Goal: Task Accomplishment & Management: Manage account settings

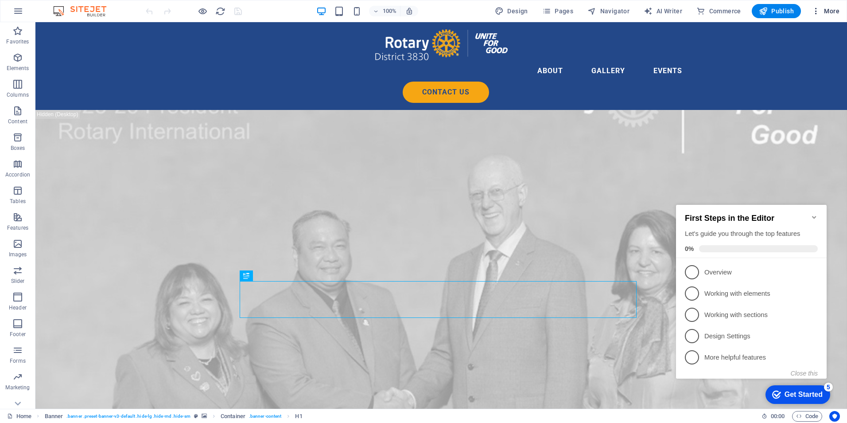
click at [820, 13] on icon "button" at bounding box center [816, 11] width 9 height 9
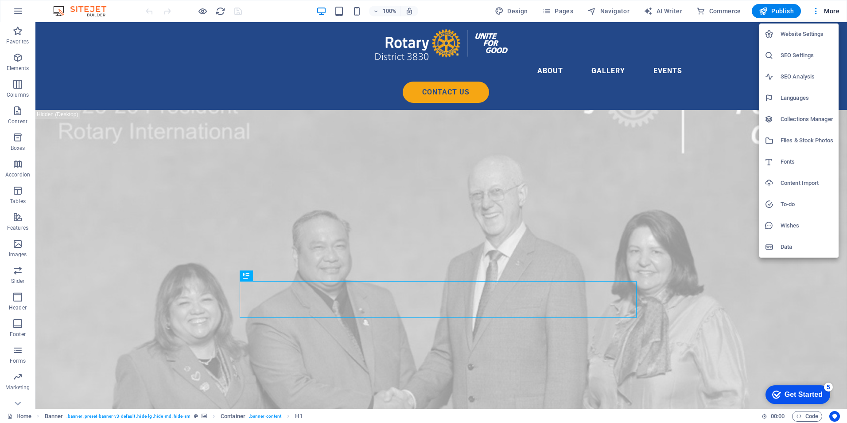
click at [798, 34] on h6 "Website Settings" at bounding box center [807, 34] width 53 height 11
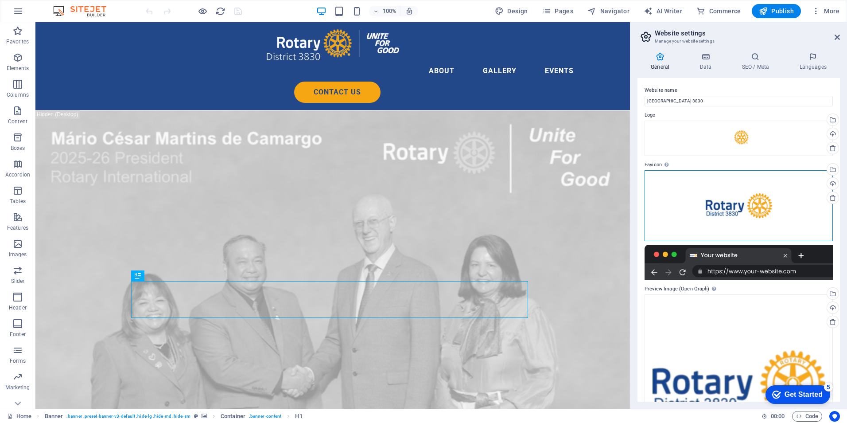
click at [732, 215] on div "Drag files here, click to choose files or select files from Files or our free s…" at bounding box center [739, 205] width 188 height 71
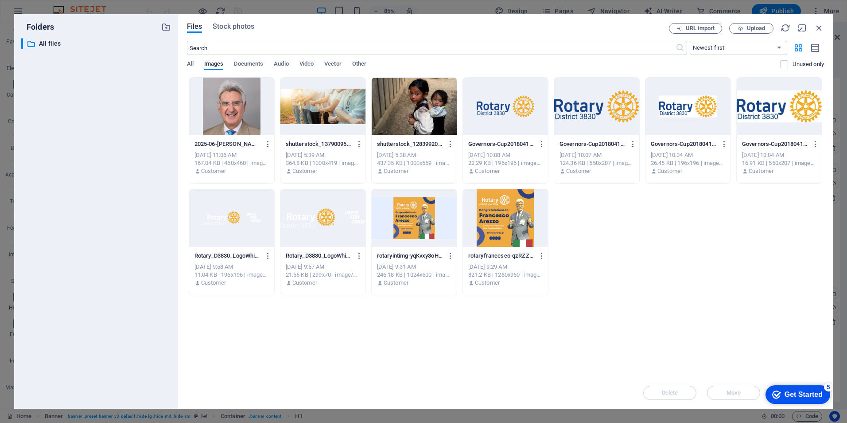
click at [508, 126] on div at bounding box center [505, 107] width 85 height 58
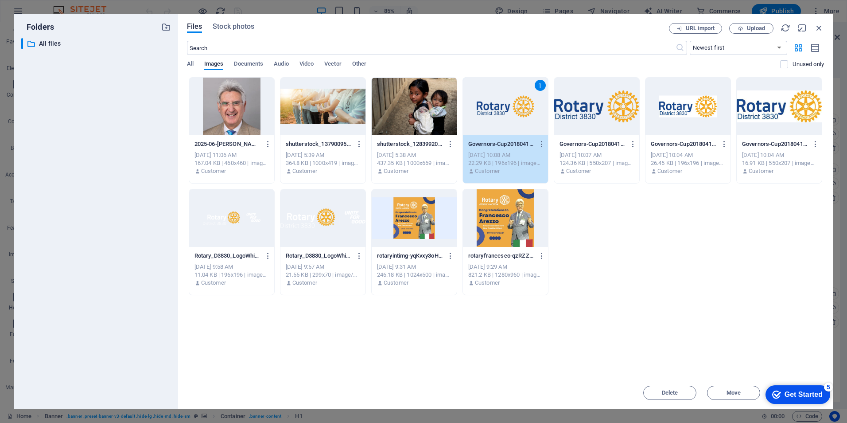
click at [786, 395] on div "Get Started" at bounding box center [804, 394] width 38 height 8
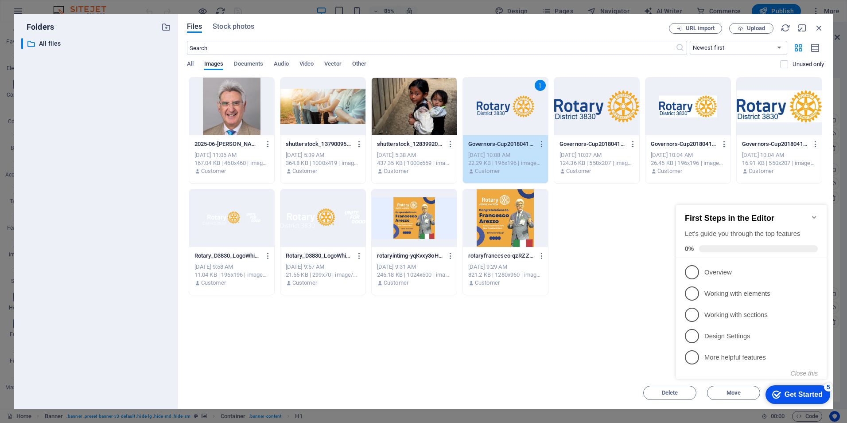
click at [587, 263] on div "2025-06-Francesco-Arezzo-fFyrXQUcdLJW5eGJMtAXZQ.png 2025-06-Francesco-Arezzo-fF…" at bounding box center [505, 186] width 637 height 218
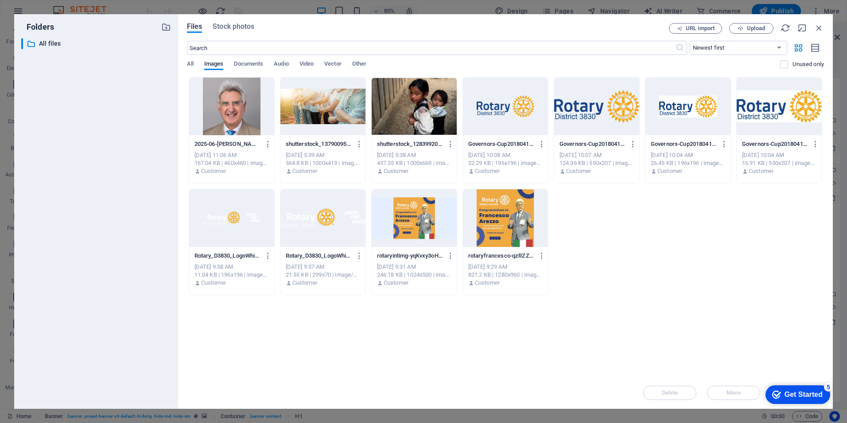
click at [517, 145] on p "Governors-Cup20180415-removebg-preview-WWnAOGSJ0nUkgvys4Pplzg-Xzt8LqzzLtTt4yuO4…" at bounding box center [501, 144] width 66 height 8
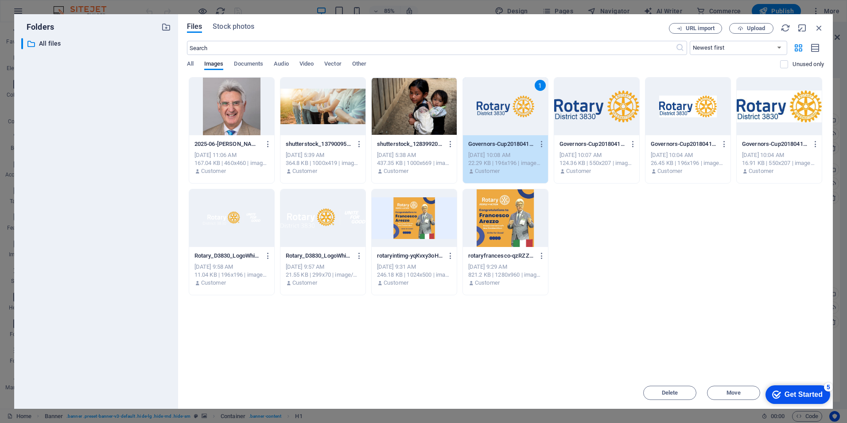
click at [828, 385] on div "5" at bounding box center [828, 386] width 9 height 9
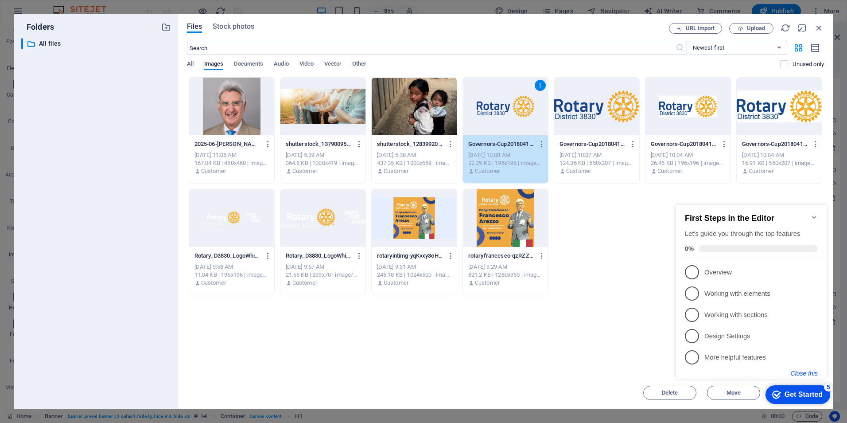
click at [809, 373] on button "Close this" at bounding box center [804, 372] width 27 height 7
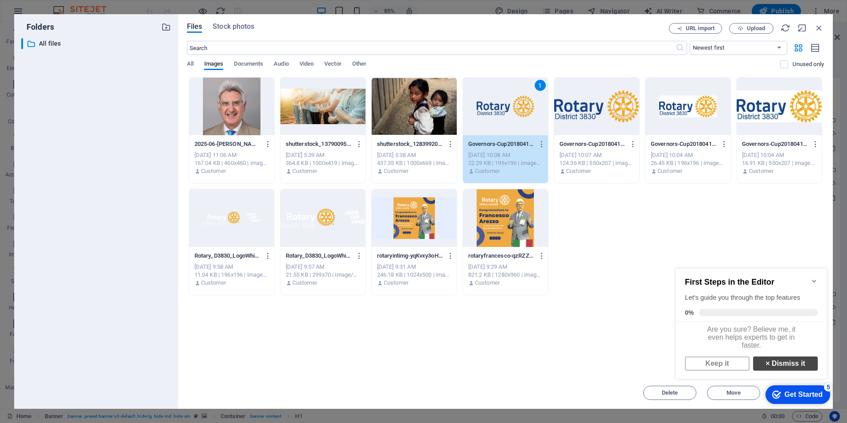
click at [774, 370] on link "× Dismiss it" at bounding box center [785, 363] width 65 height 14
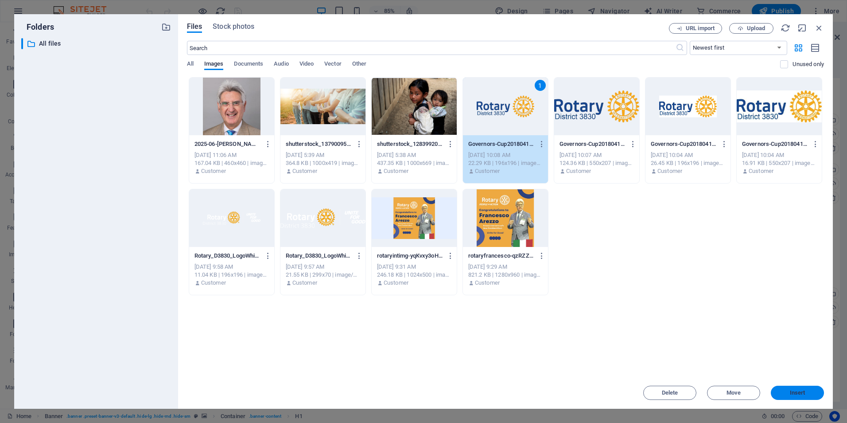
click at [795, 389] on button "Insert" at bounding box center [797, 392] width 53 height 14
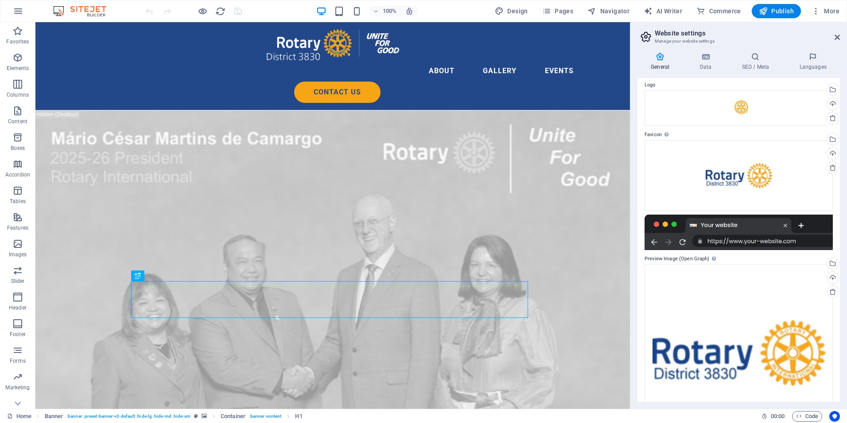
scroll to position [77, 0]
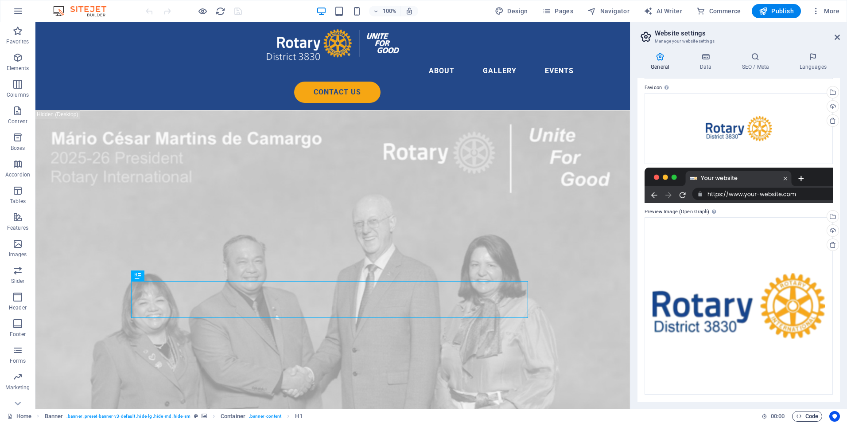
click at [804, 416] on span "Code" at bounding box center [807, 416] width 22 height 11
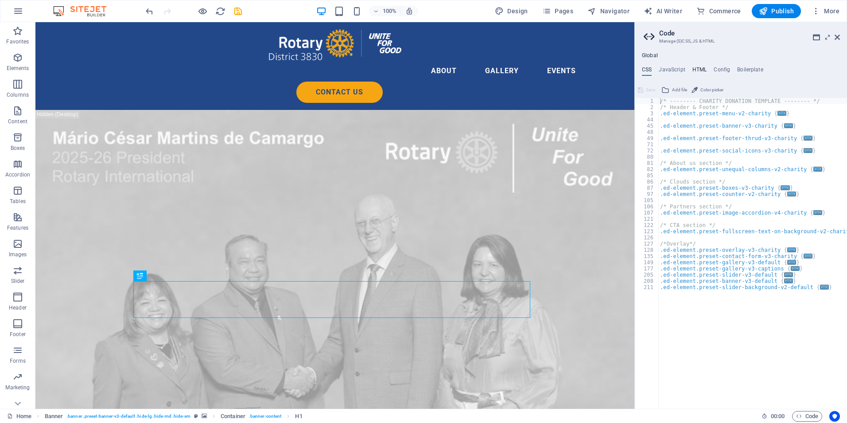
click at [695, 71] on h4 "HTML" at bounding box center [699, 71] width 15 height 10
type textarea "<a href="#main-content" class="wv-link-content button">Skip to main content</a>"
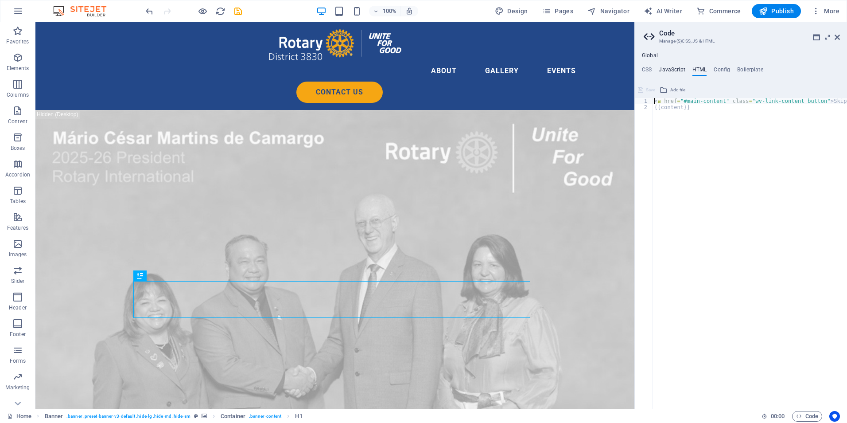
click at [674, 68] on h4 "JavaScript" at bounding box center [672, 71] width 26 height 10
type textarea "/* JS for preset "Menu V2" */"
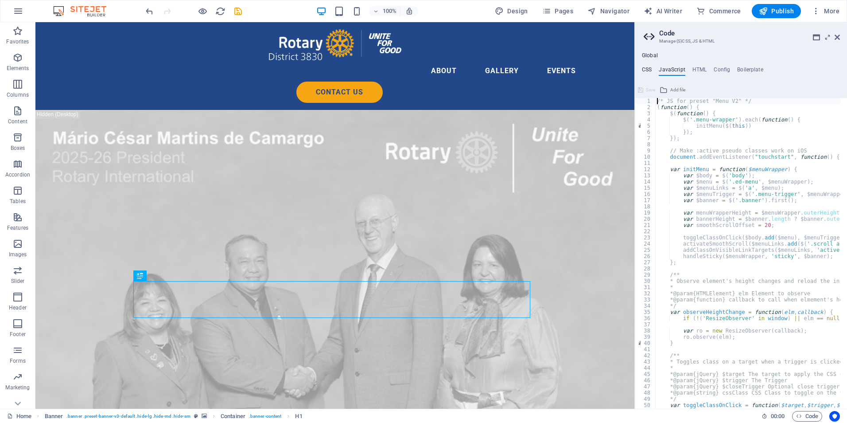
click at [646, 69] on h4 "CSS" at bounding box center [647, 71] width 10 height 10
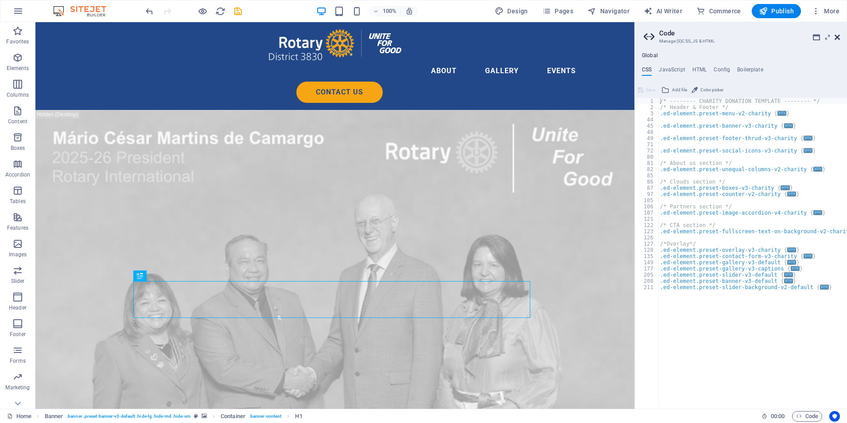
click at [840, 37] on icon at bounding box center [837, 37] width 5 height 7
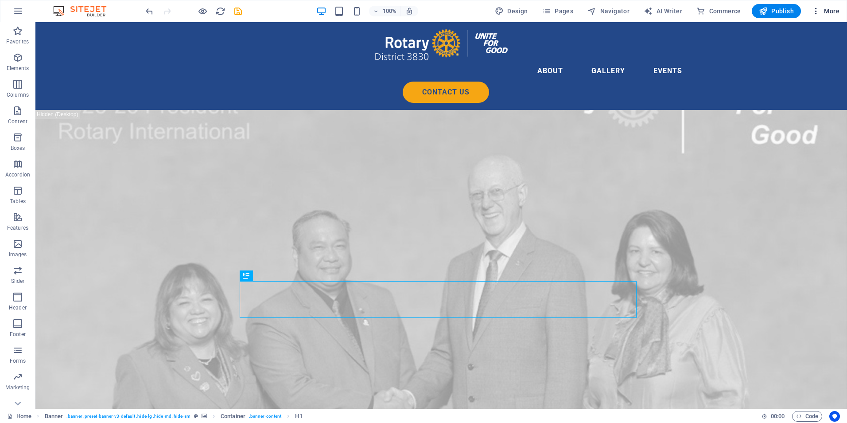
click at [825, 9] on span "More" at bounding box center [826, 11] width 28 height 9
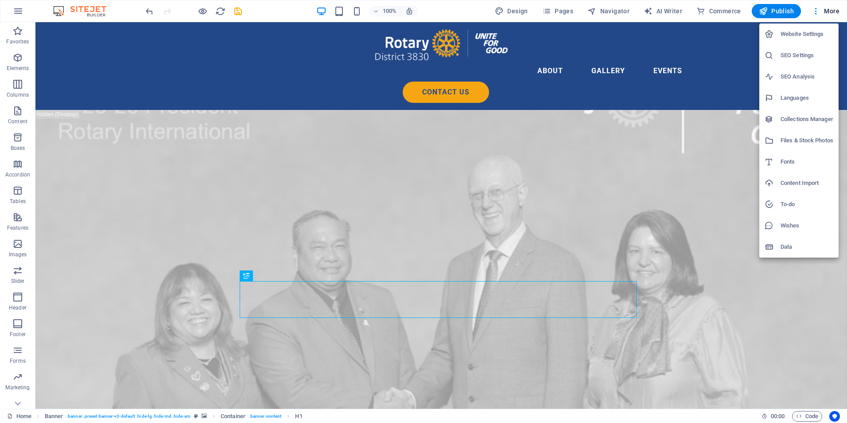
click at [797, 55] on h6 "SEO Settings" at bounding box center [807, 55] width 53 height 11
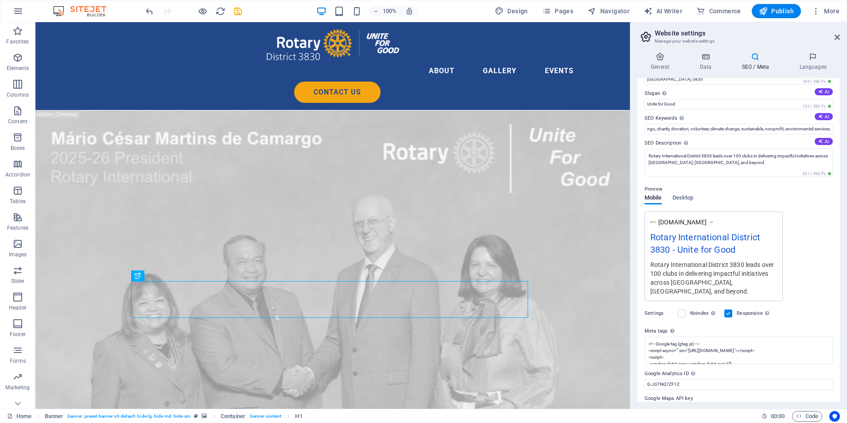
scroll to position [33, 0]
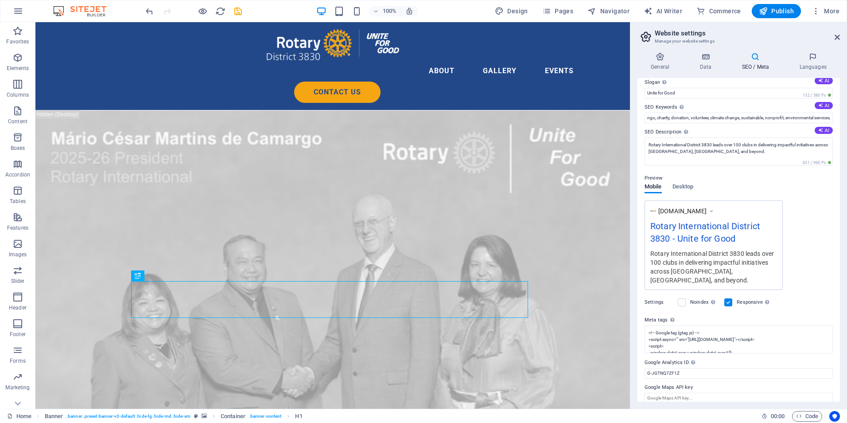
click at [681, 190] on span "Desktop" at bounding box center [683, 187] width 21 height 12
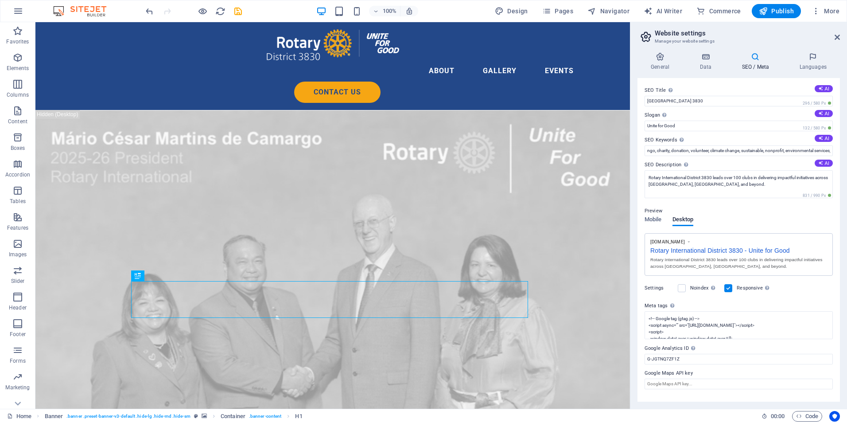
scroll to position [0, 0]
click at [653, 216] on span "Mobile" at bounding box center [653, 220] width 17 height 12
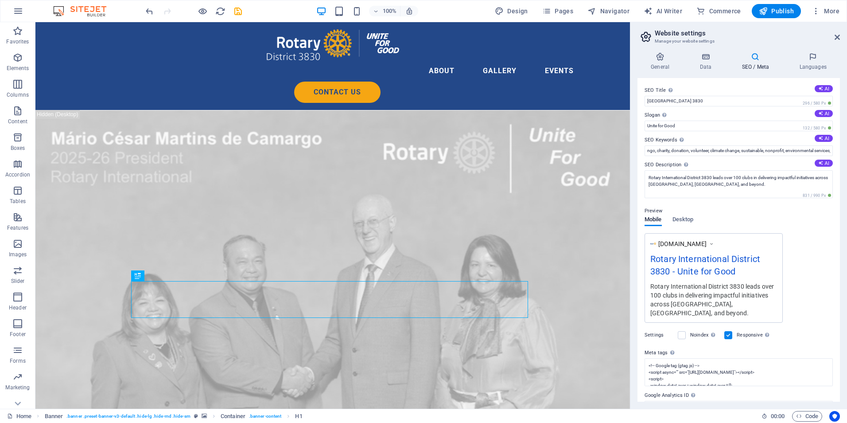
scroll to position [33, 0]
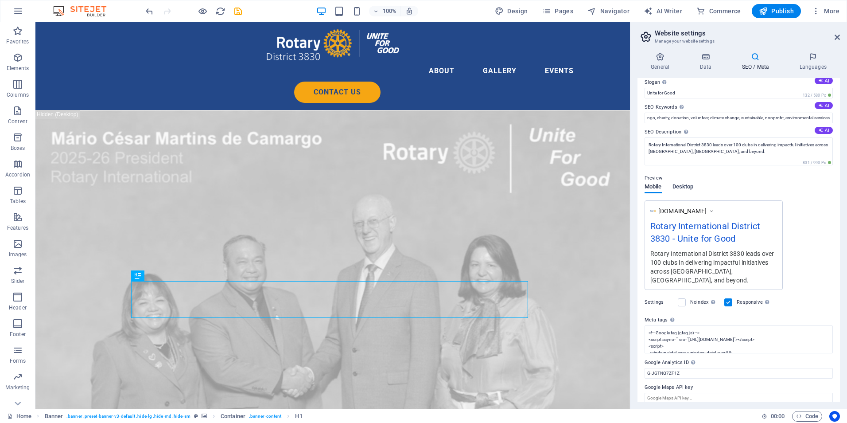
click at [681, 184] on span "Desktop" at bounding box center [683, 187] width 21 height 12
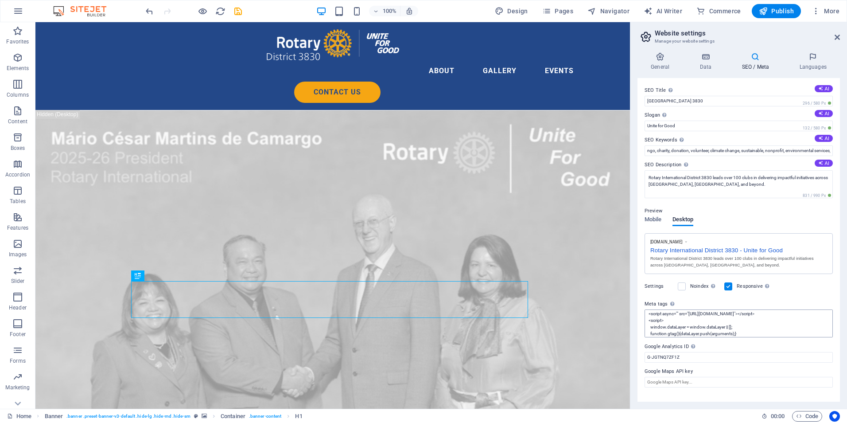
scroll to position [0, 0]
click at [824, 9] on span "More" at bounding box center [826, 11] width 28 height 9
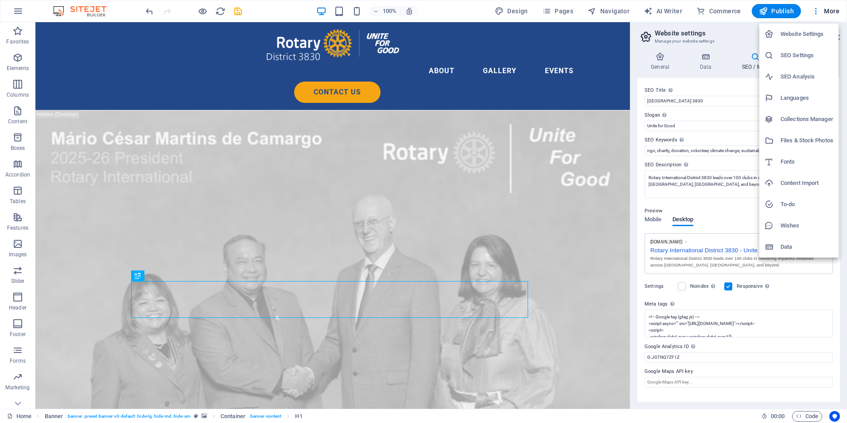
click at [794, 33] on h6 "Website Settings" at bounding box center [807, 34] width 53 height 11
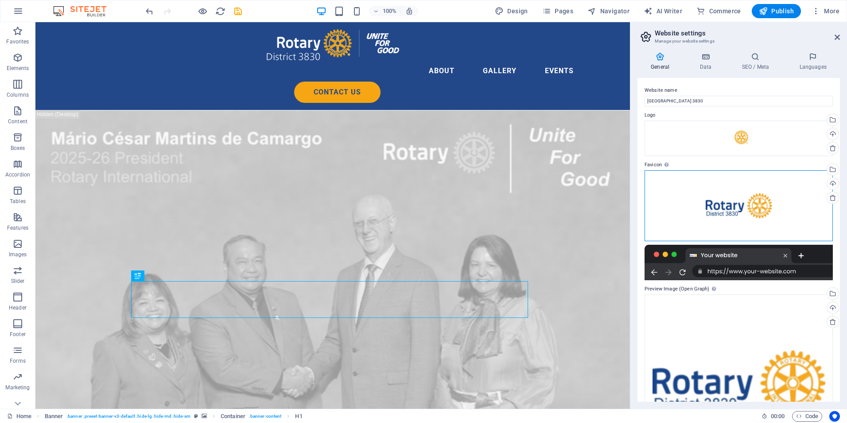
click at [738, 202] on div "Drag files here, click to choose files or select files from Files or our free s…" at bounding box center [739, 205] width 188 height 71
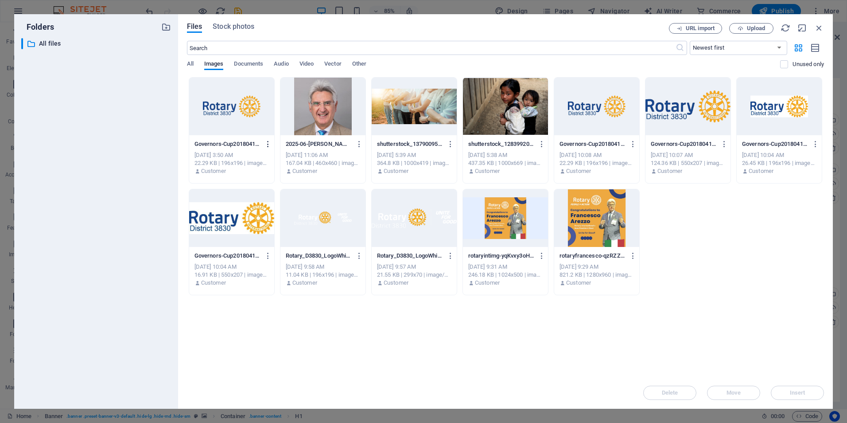
click at [268, 143] on icon "button" at bounding box center [268, 144] width 8 height 8
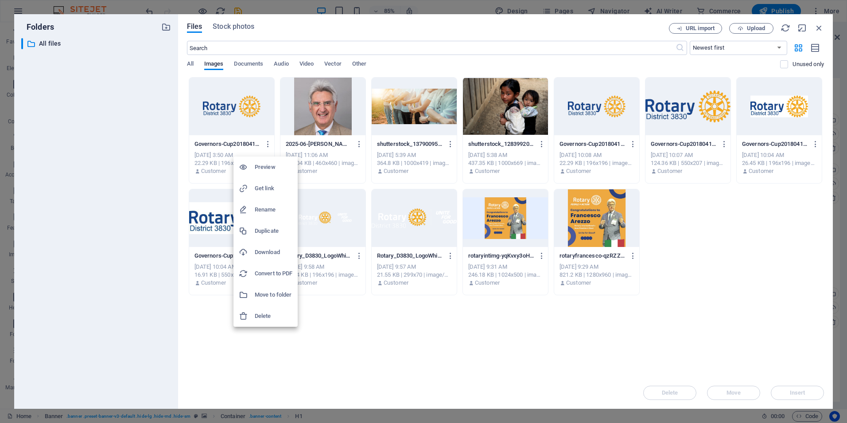
click at [268, 249] on h6 "Download" at bounding box center [274, 252] width 38 height 11
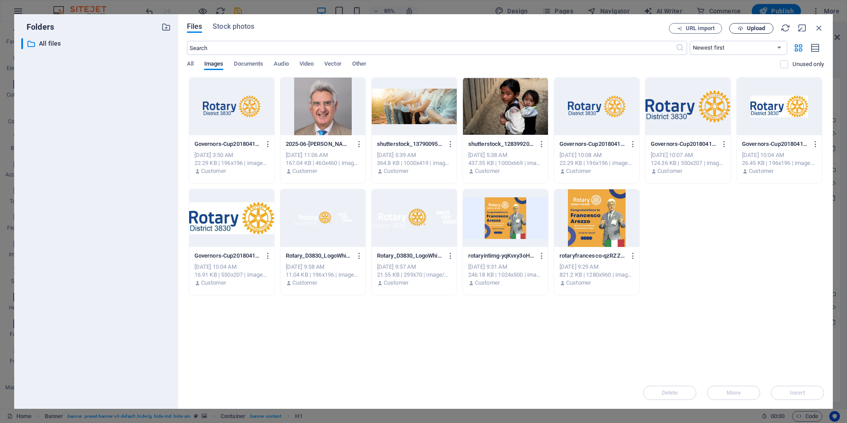
click at [745, 28] on span "Upload" at bounding box center [751, 29] width 36 height 6
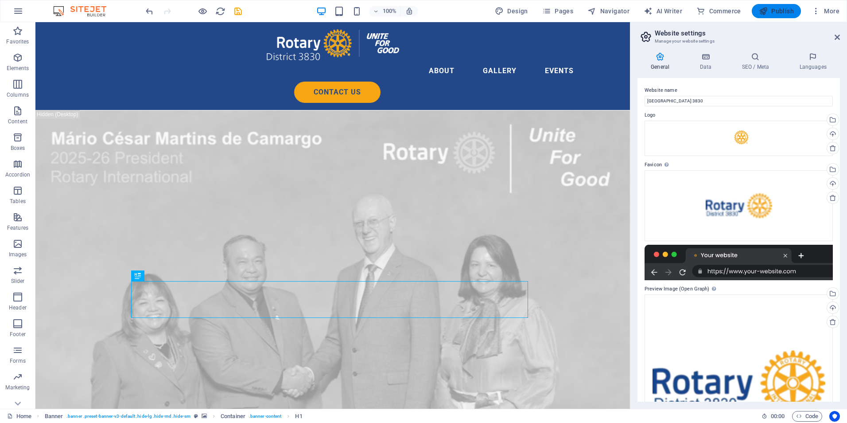
click at [776, 17] on button "Publish" at bounding box center [776, 11] width 49 height 14
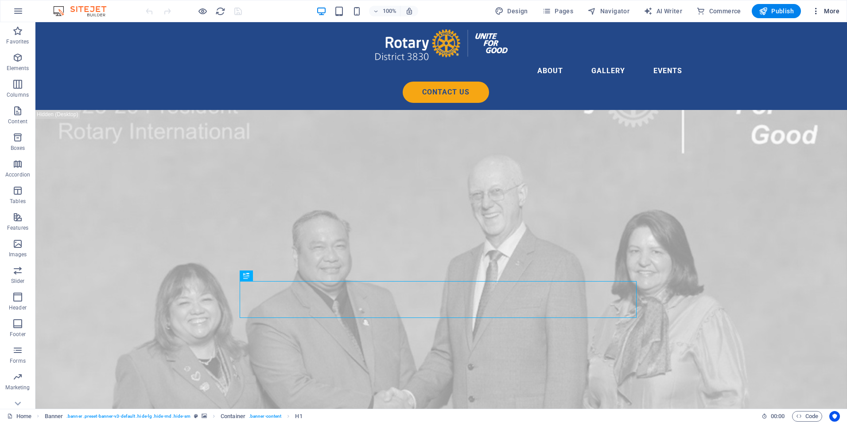
click at [825, 9] on span "More" at bounding box center [826, 11] width 28 height 9
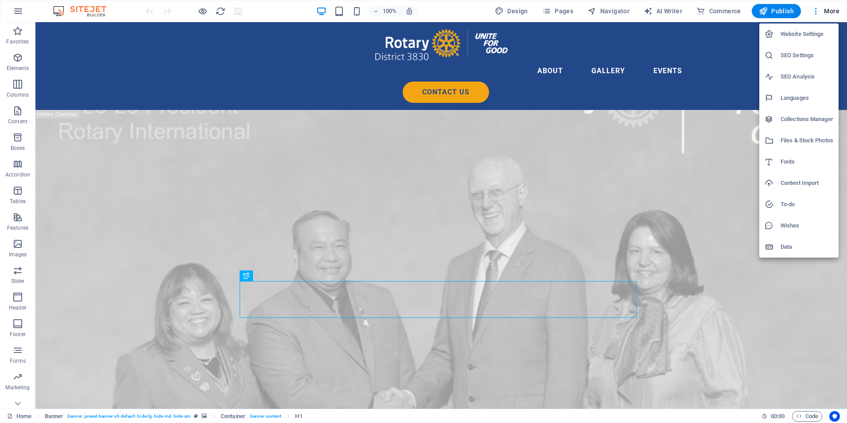
click at [792, 39] on h6 "Website Settings" at bounding box center [807, 34] width 53 height 11
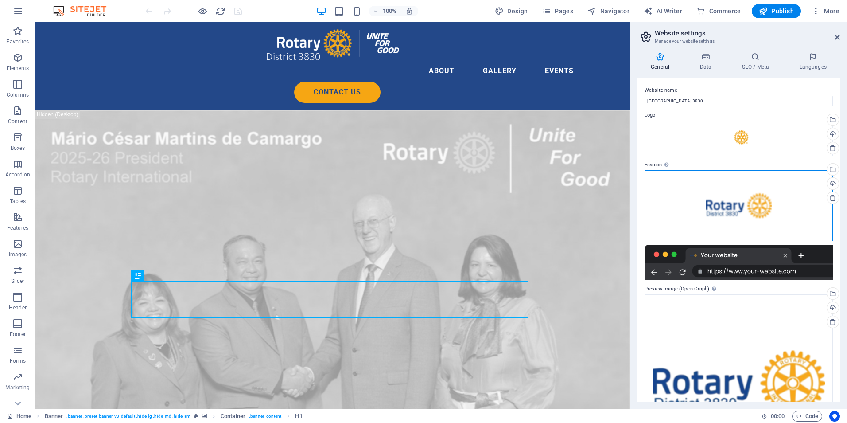
click at [711, 203] on div "Drag files here, click to choose files or select files from Files or our free s…" at bounding box center [739, 205] width 188 height 71
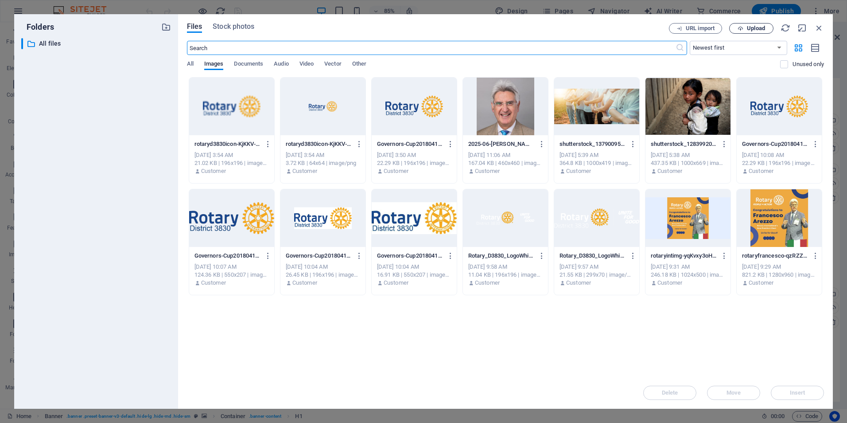
click at [758, 28] on span "Upload" at bounding box center [756, 28] width 18 height 5
click at [760, 33] on button "Upload" at bounding box center [751, 28] width 44 height 11
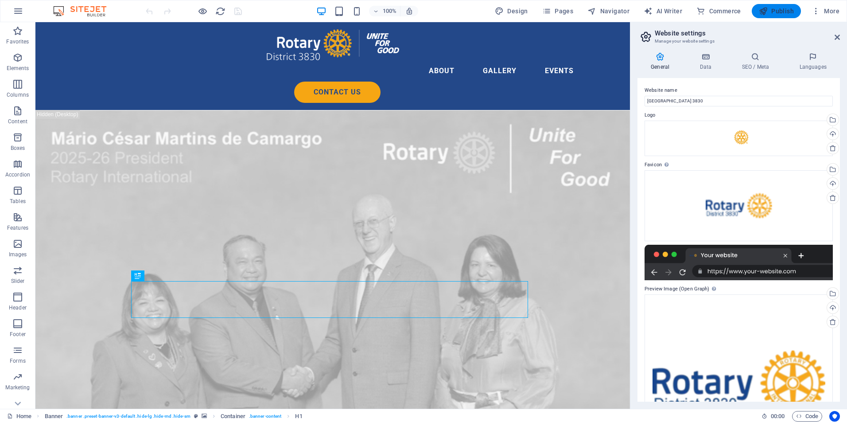
click at [778, 12] on span "Publish" at bounding box center [776, 11] width 35 height 9
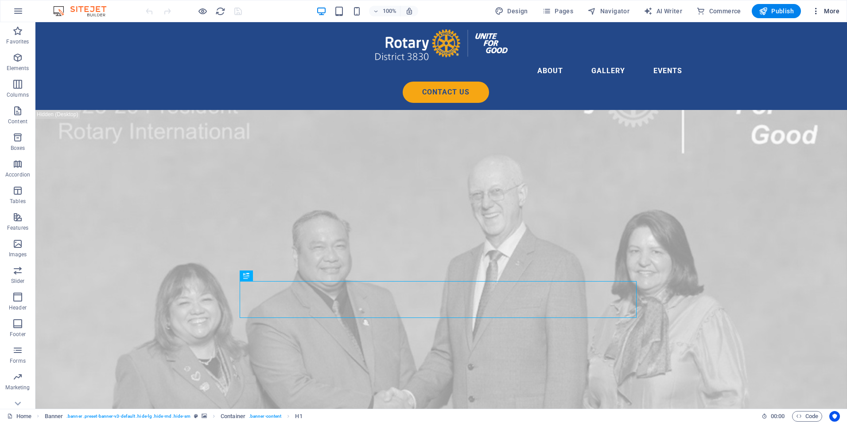
click at [821, 7] on icon "button" at bounding box center [816, 11] width 9 height 9
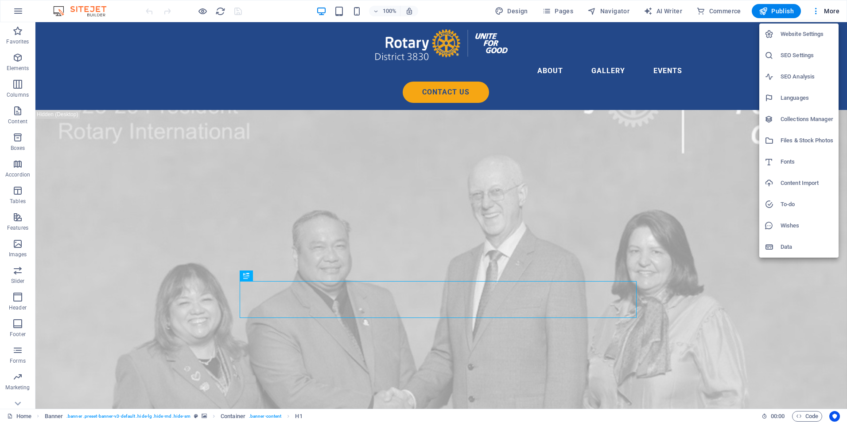
click at [801, 32] on h6 "Website Settings" at bounding box center [807, 34] width 53 height 11
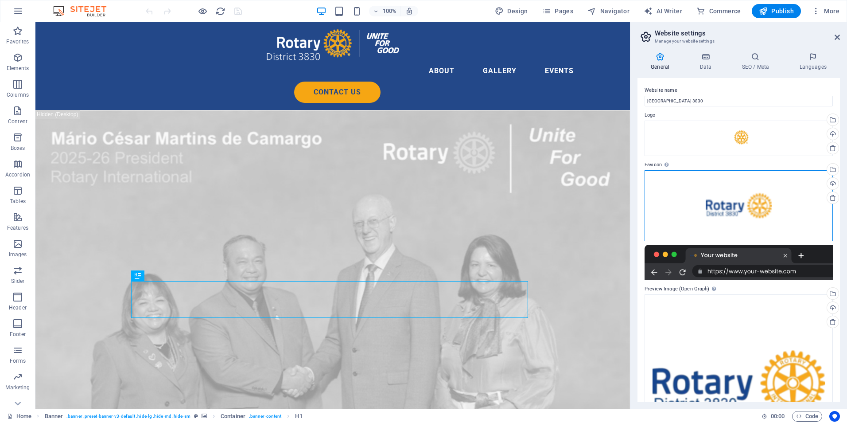
click at [741, 207] on div "Drag files here, click to choose files or select files from Files or our free s…" at bounding box center [739, 205] width 188 height 71
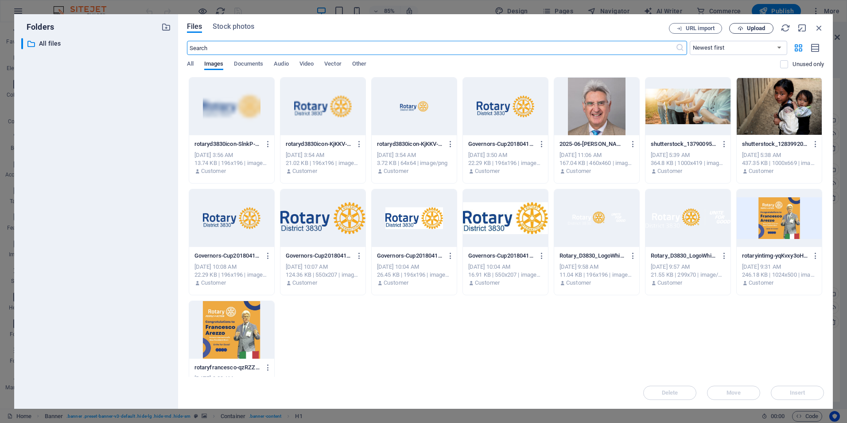
click at [761, 27] on span "Upload" at bounding box center [756, 28] width 18 height 5
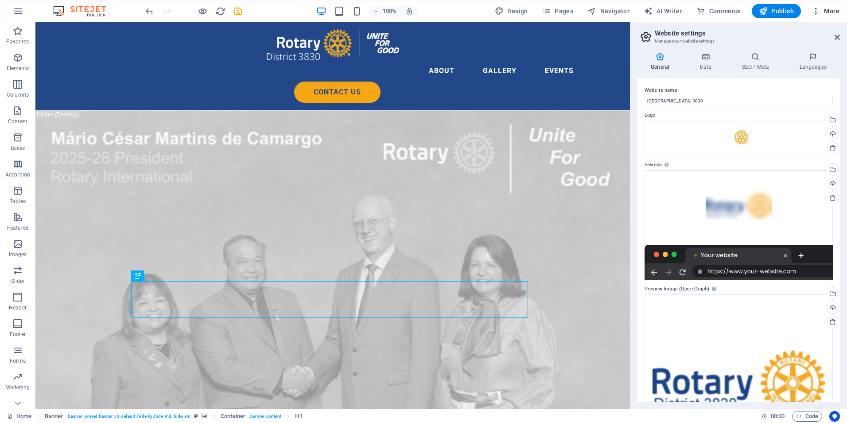
click at [828, 9] on span "More" at bounding box center [826, 11] width 28 height 9
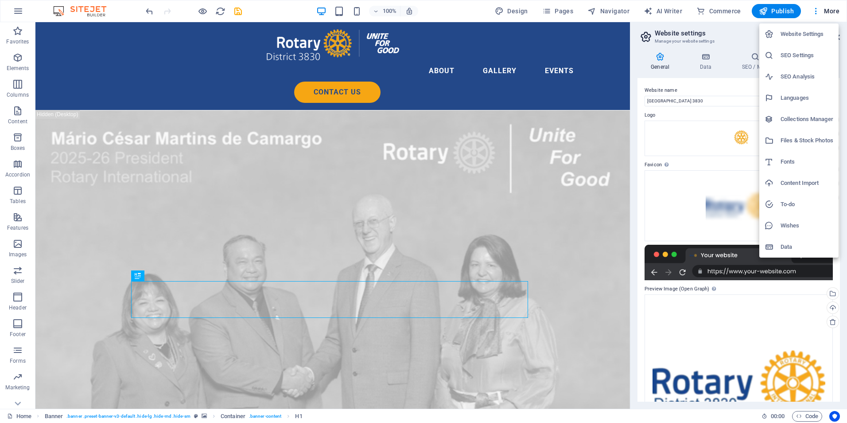
click at [799, 53] on h6 "SEO Settings" at bounding box center [807, 55] width 53 height 11
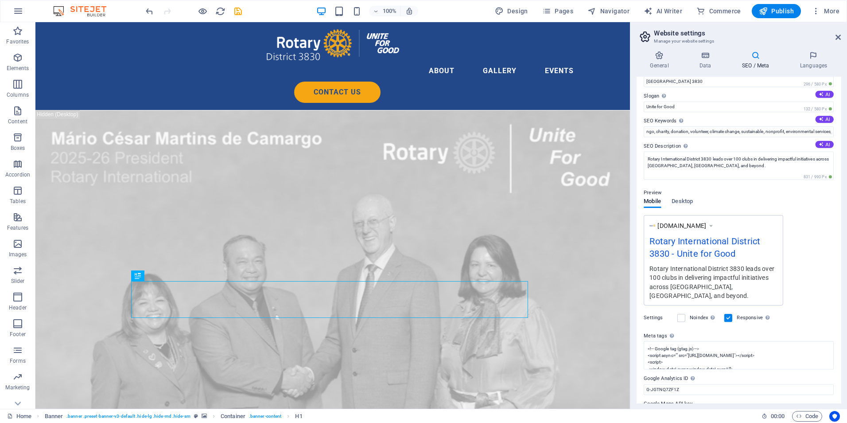
scroll to position [33, 0]
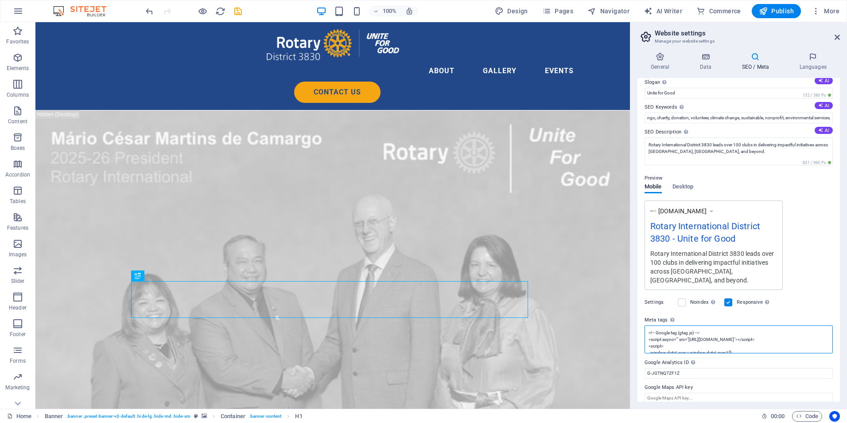
click at [648, 327] on textarea "<!-- Google tag (gtag.js) --> <script async="" src="[URL][DOMAIN_NAME]"></scrip…" at bounding box center [739, 339] width 188 height 28
paste textarea "<link rel="icon" href="/path/to/favicon.ico">"
type textarea "<link rel="icon" href="/path/to/favicon.ico"> <!-- Google tag (gtag.js) --> <sc…"
click at [779, 9] on span "Publish" at bounding box center [776, 11] width 35 height 9
